Goal: Information Seeking & Learning: Learn about a topic

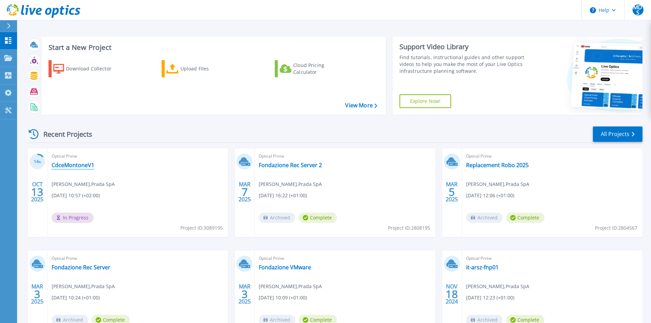
click at [82, 167] on link "CdceMontoneV1" at bounding box center [73, 165] width 43 height 7
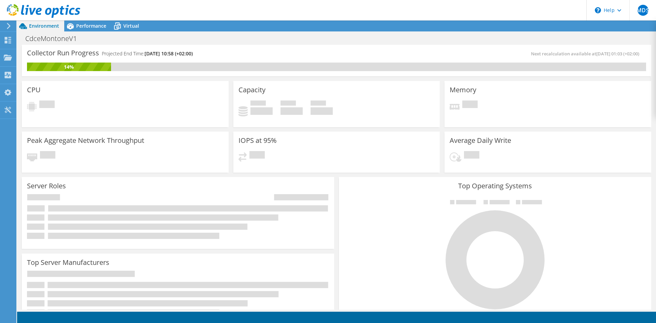
scroll to position [192, 0]
click at [98, 23] on span "Performance" at bounding box center [91, 26] width 30 height 6
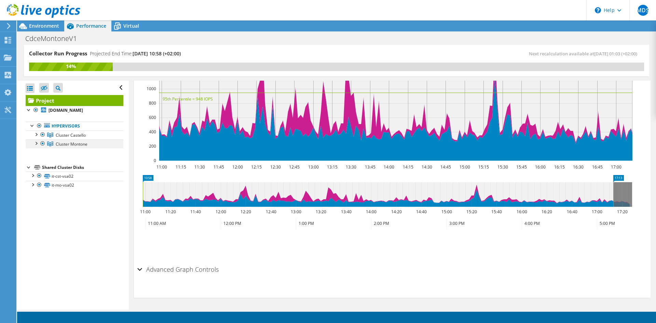
click at [42, 143] on div at bounding box center [42, 143] width 7 height 8
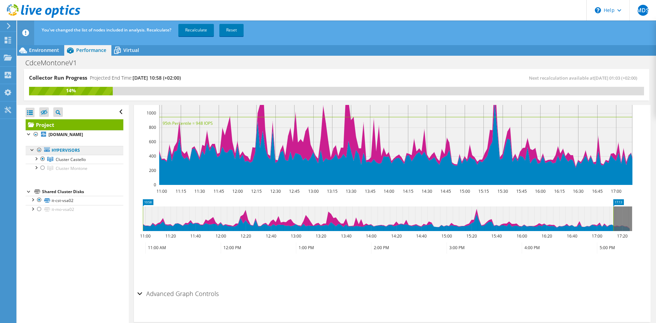
click at [83, 151] on link "Hypervisors" at bounding box center [75, 150] width 98 height 9
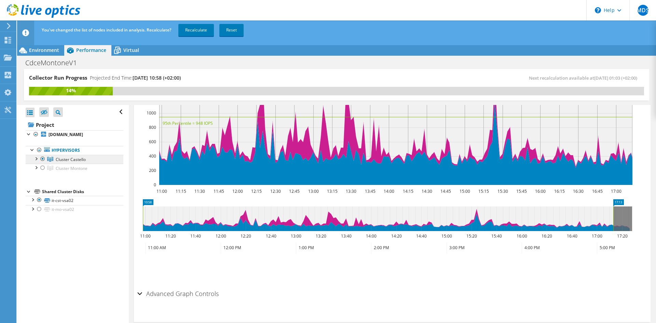
click at [83, 161] on span "Cluster Castello" at bounding box center [71, 159] width 30 height 6
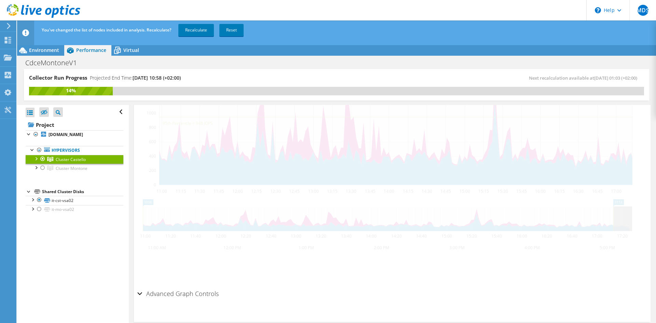
scroll to position [168, 0]
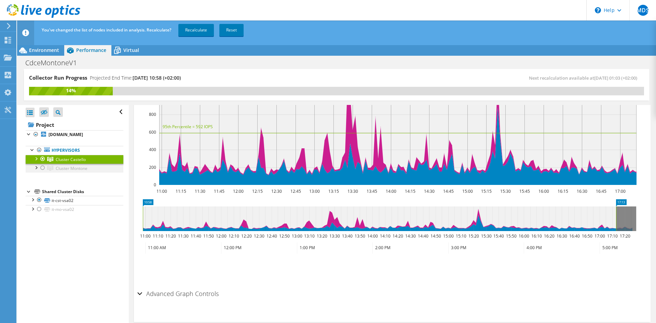
click at [42, 166] on div at bounding box center [42, 168] width 7 height 8
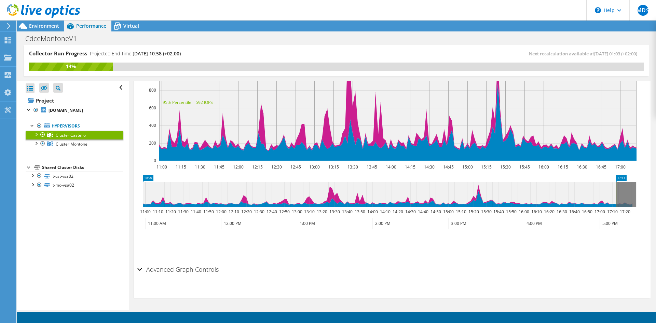
click at [44, 134] on div at bounding box center [42, 134] width 7 height 8
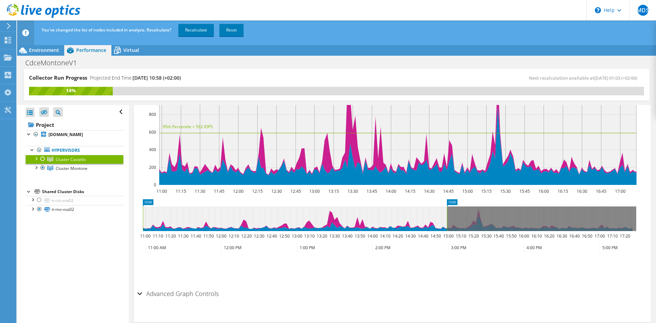
drag, startPoint x: 616, startPoint y: 220, endPoint x: 447, endPoint y: 219, distance: 169.1
click at [447, 219] on rect at bounding box center [446, 218] width 3 height 25
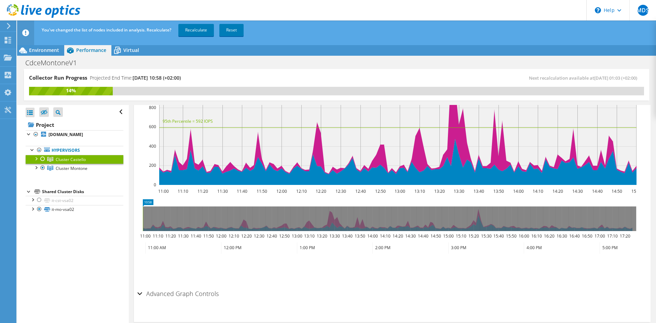
drag, startPoint x: 447, startPoint y: 219, endPoint x: 137, endPoint y: 226, distance: 310.2
click at [116, 221] on div "Collector Run Progress Projected End Time: 10/15/2025, 10:58 (+02:00) Next reca…" at bounding box center [336, 201] width 639 height 265
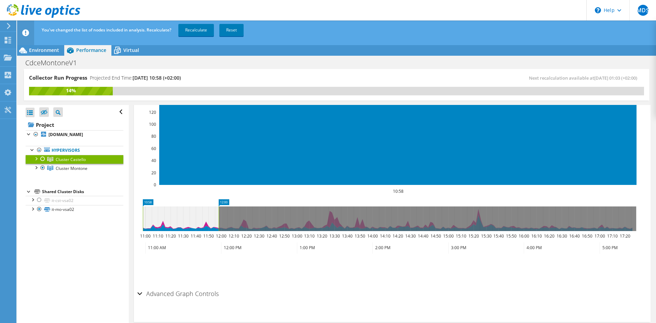
drag, startPoint x: 143, startPoint y: 219, endPoint x: 288, endPoint y: 218, distance: 144.8
click at [220, 218] on rect at bounding box center [218, 218] width 3 height 25
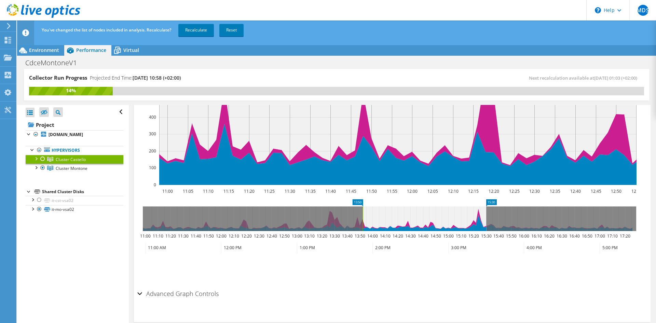
drag, startPoint x: 487, startPoint y: 219, endPoint x: 362, endPoint y: 217, distance: 124.7
click at [362, 217] on g at bounding box center [389, 218] width 493 height 25
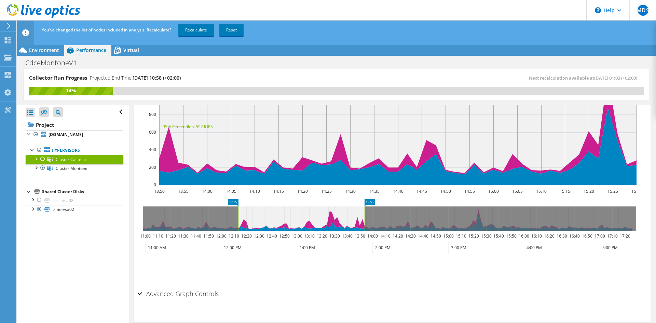
drag, startPoint x: 370, startPoint y: 218, endPoint x: 248, endPoint y: 220, distance: 121.6
click at [248, 220] on icon at bounding box center [301, 218] width 126 height 25
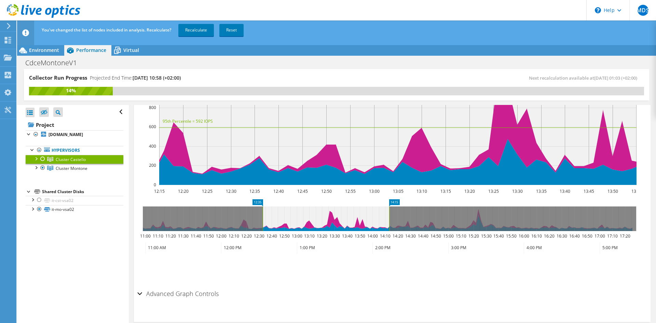
drag, startPoint x: 258, startPoint y: 221, endPoint x: 280, endPoint y: 221, distance: 22.5
click at [280, 221] on icon at bounding box center [326, 218] width 126 height 25
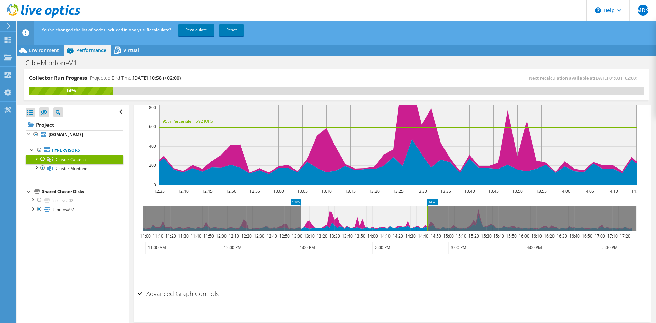
drag, startPoint x: 310, startPoint y: 221, endPoint x: 346, endPoint y: 222, distance: 35.9
click at [346, 222] on icon at bounding box center [364, 218] width 126 height 25
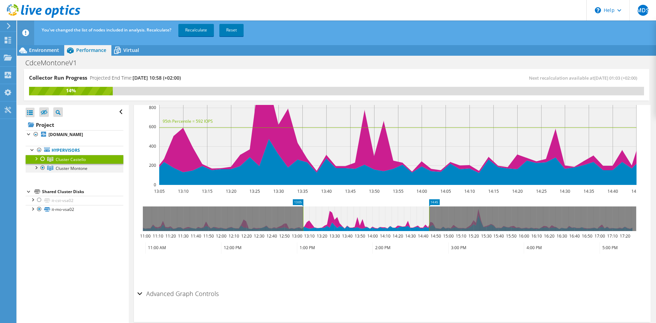
click at [34, 168] on div at bounding box center [35, 167] width 7 height 7
click at [36, 160] on div at bounding box center [35, 158] width 7 height 7
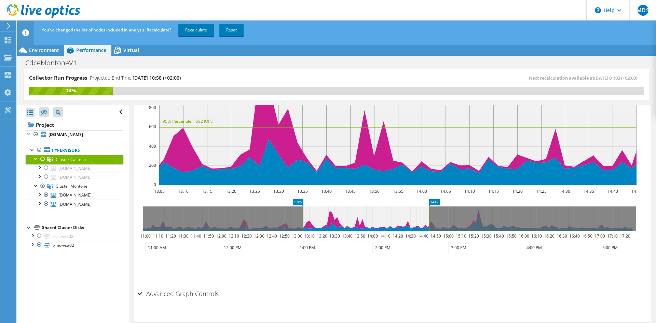
click at [43, 159] on div at bounding box center [42, 159] width 7 height 8
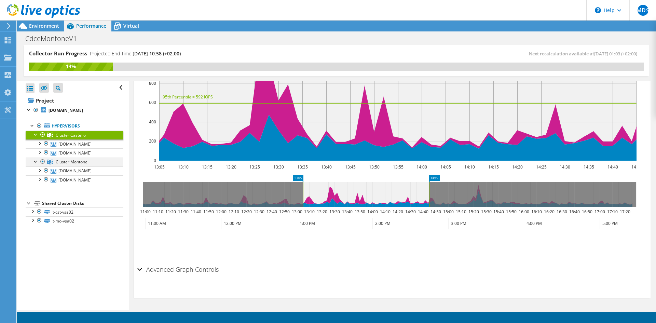
click at [43, 166] on div at bounding box center [42, 161] width 7 height 8
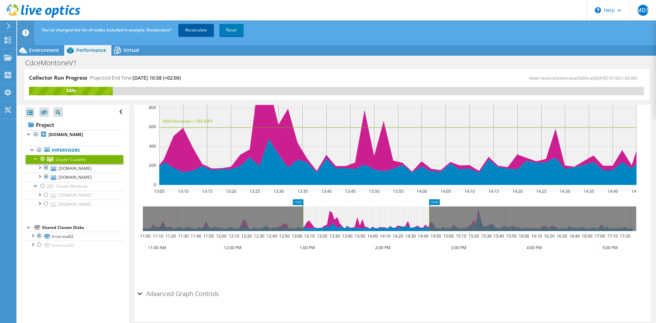
click at [197, 31] on link "Recalculate" at bounding box center [196, 30] width 36 height 12
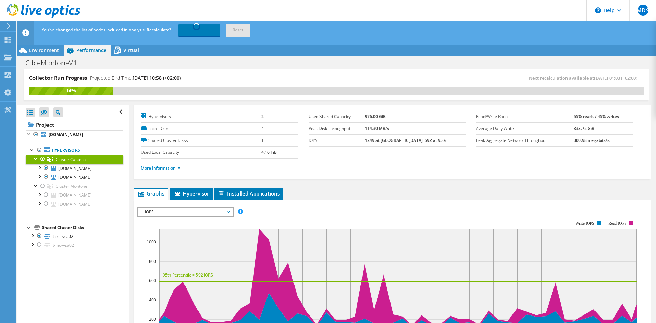
scroll to position [0, 0]
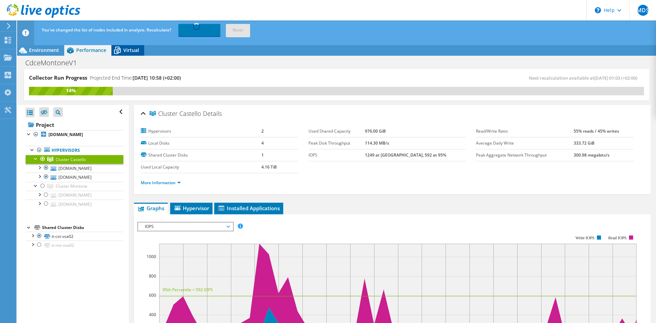
click at [122, 52] on icon at bounding box center [117, 50] width 12 height 12
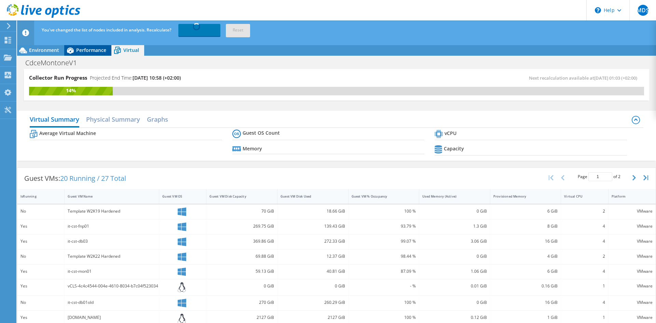
click at [86, 48] on span "Performance" at bounding box center [91, 50] width 30 height 6
